Goal: Use online tool/utility: Utilize a website feature to perform a specific function

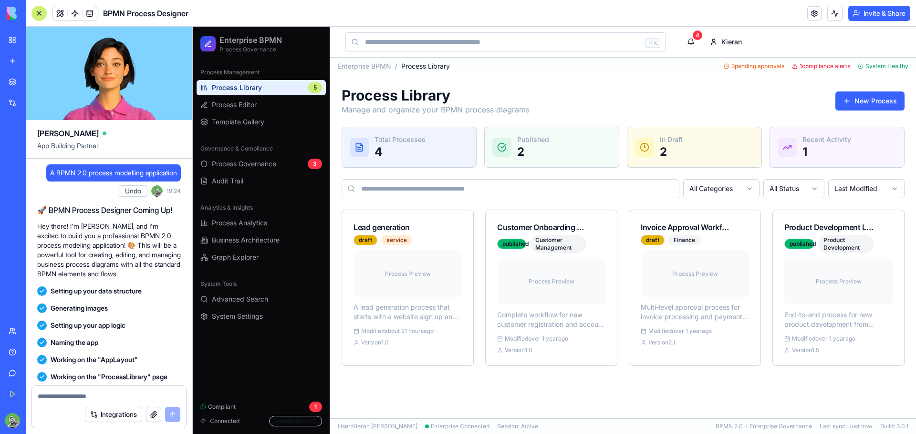
scroll to position [2976, 0]
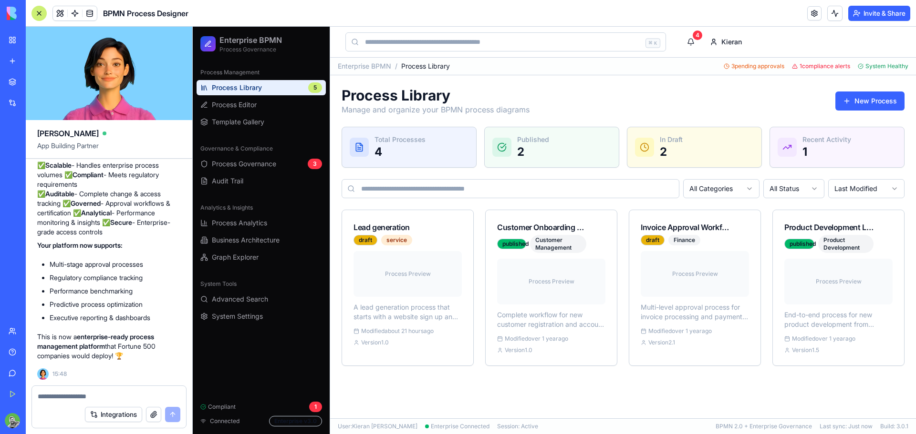
click at [83, 393] on textarea at bounding box center [109, 397] width 143 height 10
type textarea "*"
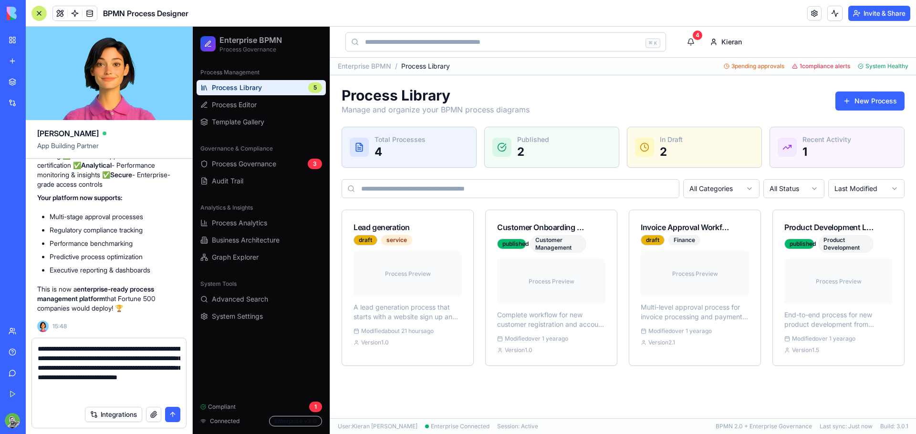
type textarea "**********"
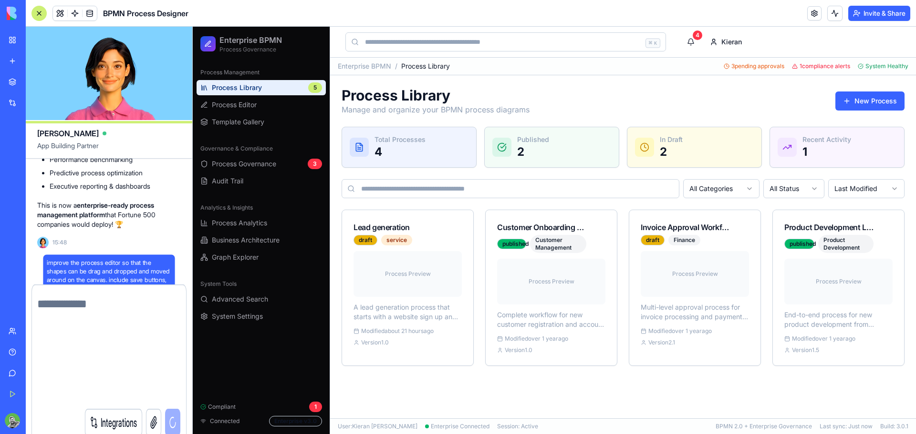
scroll to position [3060, 0]
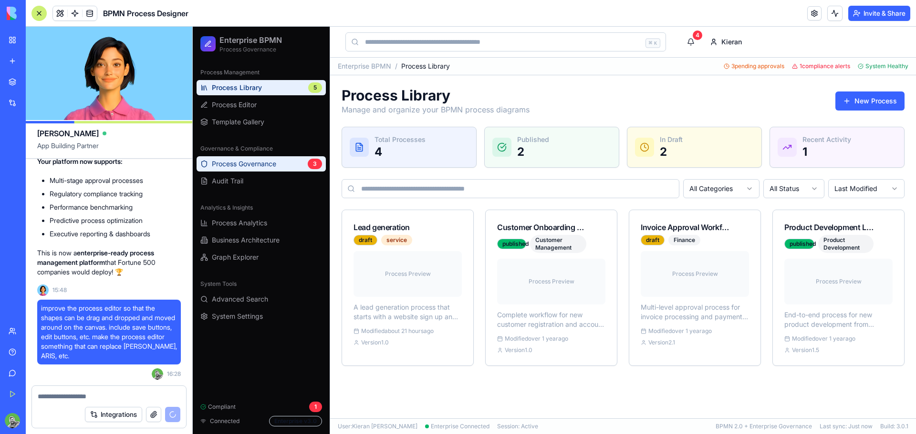
click at [262, 163] on span "Process Governance" at bounding box center [244, 164] width 64 height 10
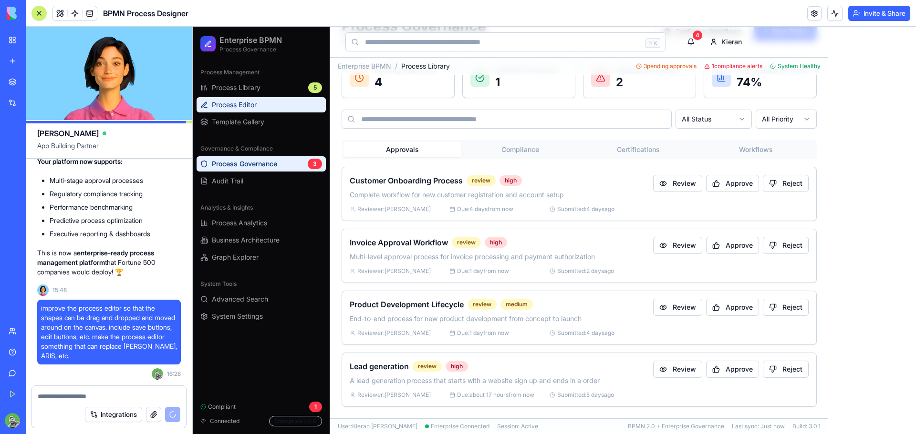
click at [267, 99] on link "Process Editor" at bounding box center [260, 104] width 129 height 15
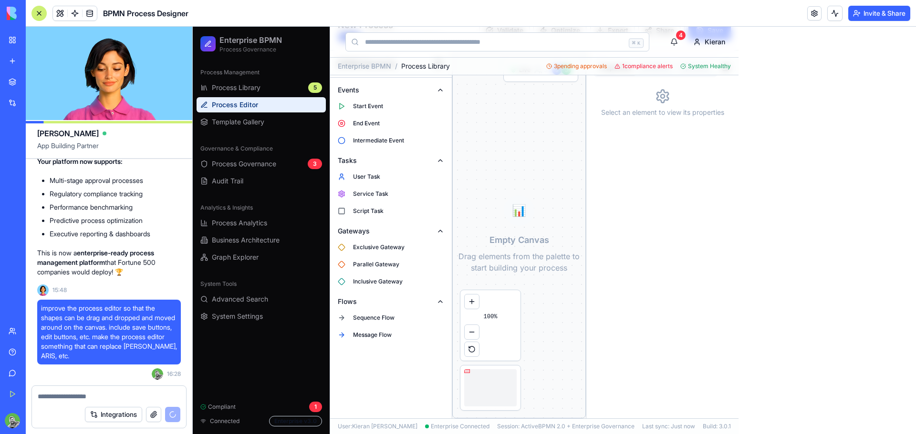
scroll to position [64, 0]
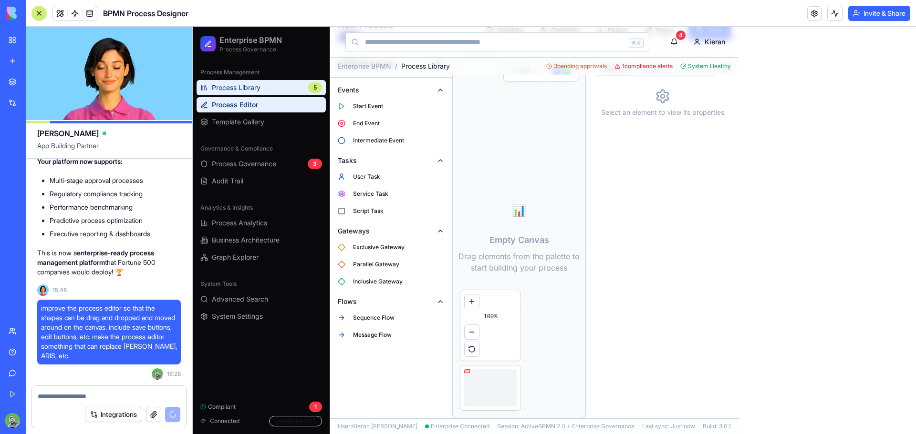
click at [263, 87] on link "Process Library 5" at bounding box center [260, 87] width 129 height 15
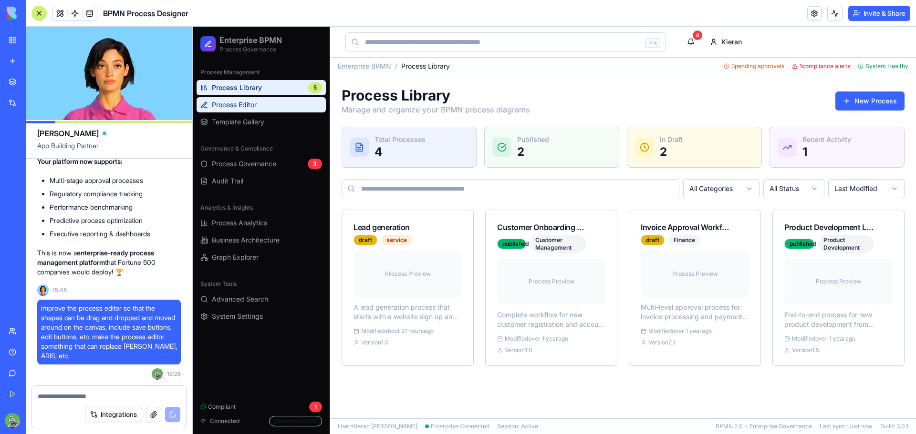
click at [274, 105] on link "Process Editor" at bounding box center [260, 104] width 129 height 15
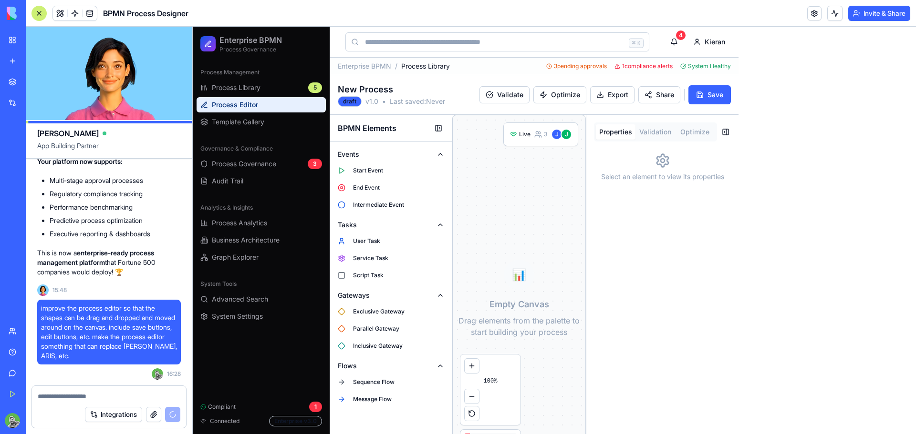
drag, startPoint x: 366, startPoint y: 172, endPoint x: 525, endPoint y: 177, distance: 159.4
click at [525, 177] on div "BPMN Elements Events Start Event End Event Intermediate Event Tasks User Task S…" at bounding box center [534, 299] width 408 height 368
click at [377, 170] on span "Start Event" at bounding box center [368, 171] width 30 height 8
click at [513, 202] on div "Start" at bounding box center [519, 298] width 133 height 367
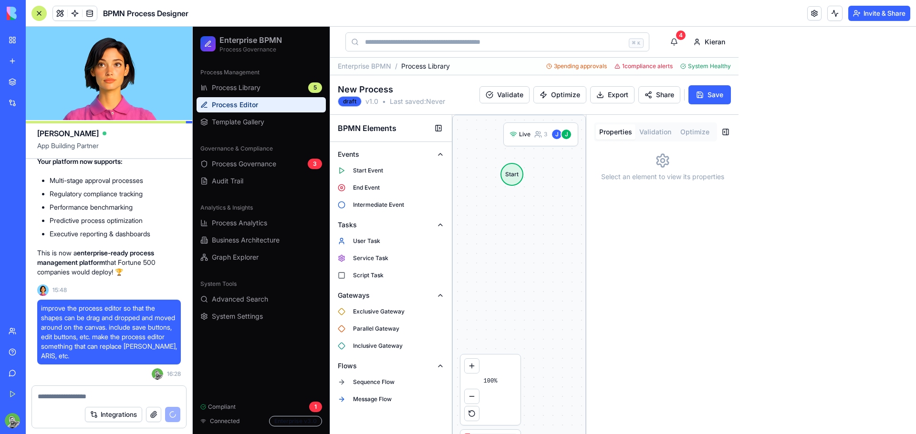
click at [509, 171] on div "Start" at bounding box center [511, 174] width 23 height 23
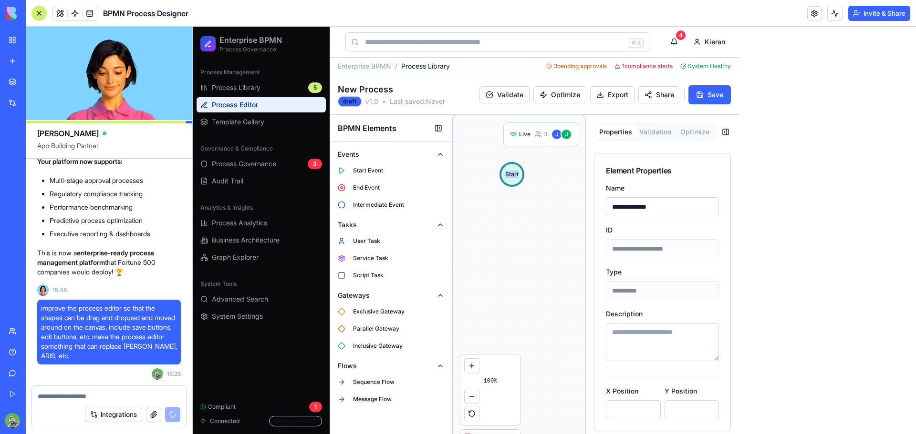
click at [509, 171] on div "Start" at bounding box center [511, 174] width 23 height 23
click at [516, 178] on div "Start" at bounding box center [511, 174] width 23 height 23
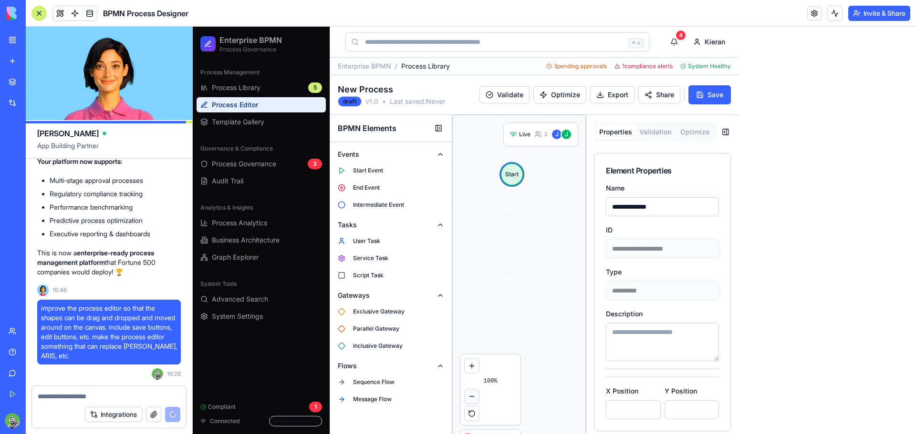
click at [472, 398] on button at bounding box center [471, 396] width 15 height 15
click at [557, 237] on div "Start" at bounding box center [519, 298] width 133 height 367
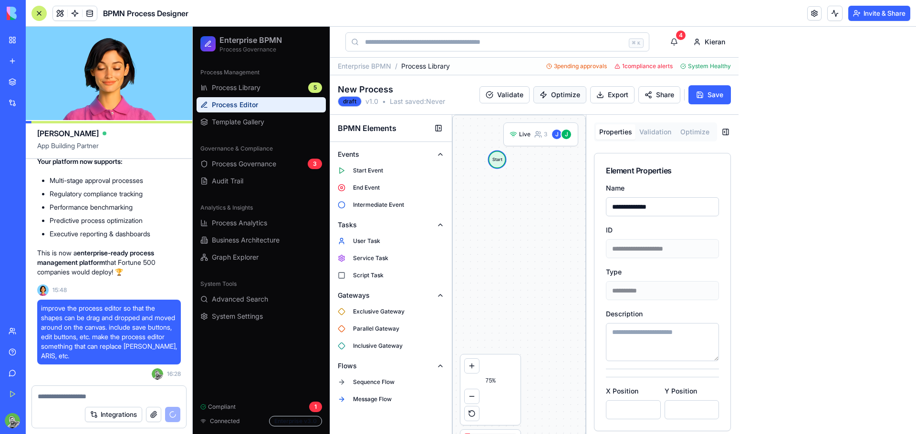
click at [533, 98] on button "Optimize" at bounding box center [559, 94] width 53 height 17
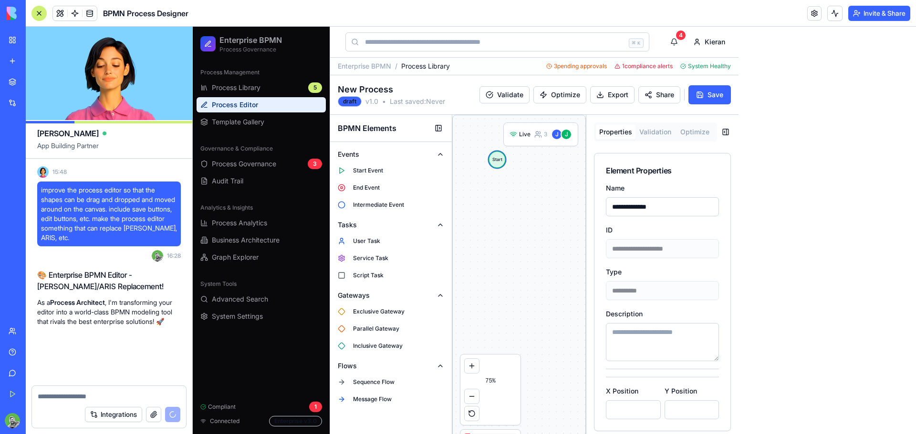
scroll to position [3187, 0]
